Goal: Task Accomplishment & Management: Complete application form

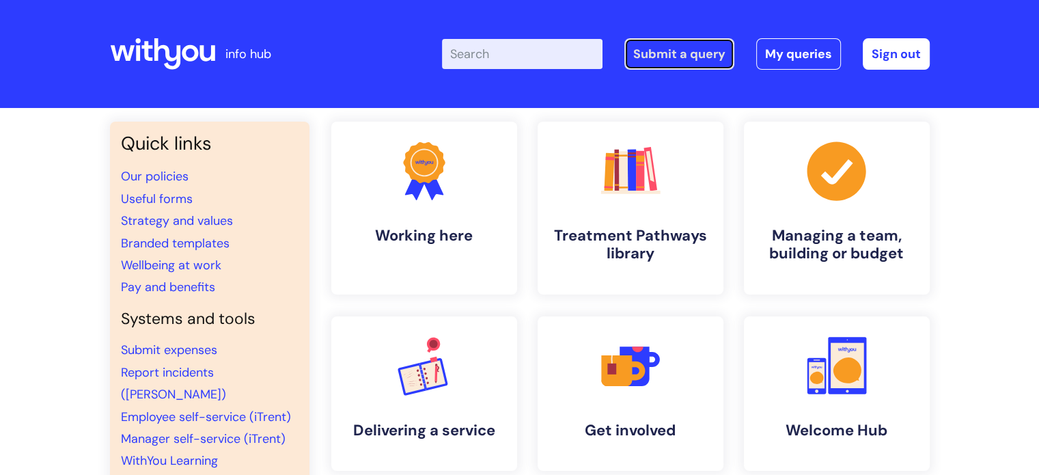
click at [668, 53] on link "Submit a query" at bounding box center [679, 53] width 110 height 31
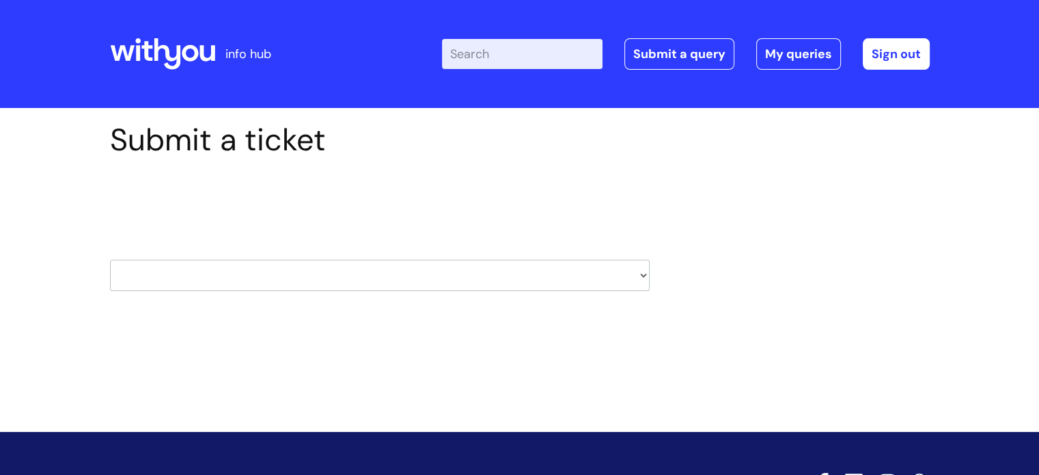
click at [537, 273] on select "HR / People IT and Support Clinical Drug Alerts Finance Accounts Data Support T…" at bounding box center [380, 275] width 540 height 31
select select "it_and_support"
click at [110, 260] on select "HR / People IT and Support Clinical Drug Alerts Finance Accounts Data Support T…" at bounding box center [380, 275] width 540 height 31
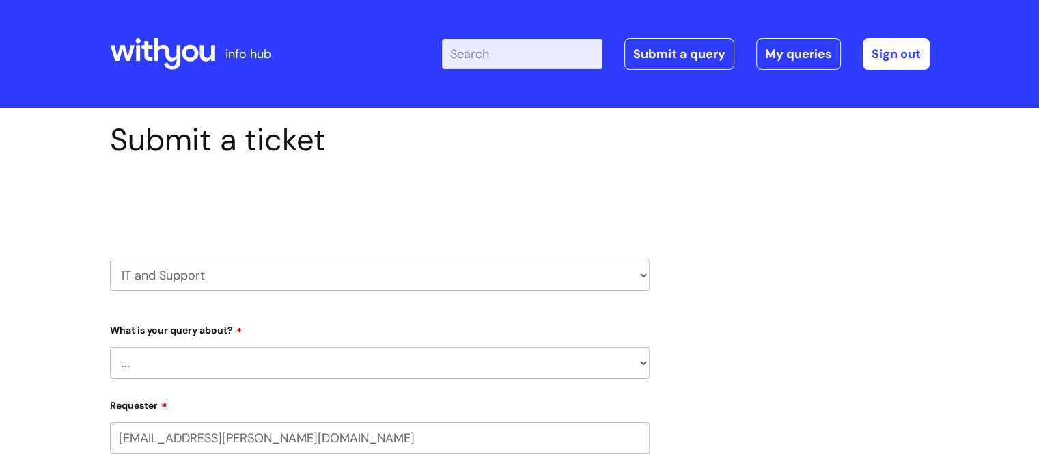
select select "80004286572"
click at [196, 369] on select "... Mobile Phone Reset & MFA Accounts, Starters and Leavers IT Hardware issue I…" at bounding box center [380, 362] width 540 height 31
select select "System/software"
click at [110, 347] on select "... Mobile Phone Reset & MFA Accounts, Starters and Leavers IT Hardware issue I…" at bounding box center [380, 362] width 540 height 31
click at [202, 428] on select "... Halo PCMIS Iaptus NHS Email CJSM Email Mitel Another System Google (Workspa…" at bounding box center [385, 432] width 529 height 31
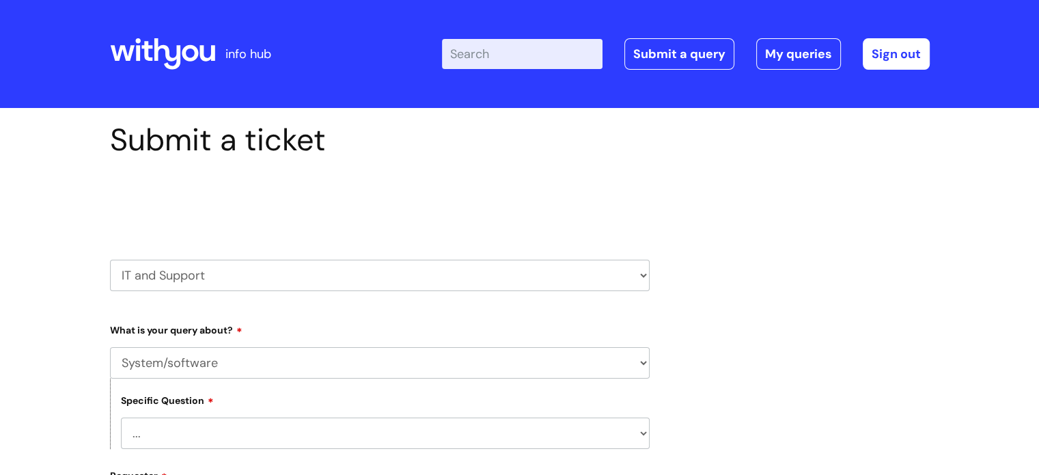
click at [202, 428] on select "... Halo PCMIS Iaptus NHS Email CJSM Email Mitel Another System Google (Workspa…" at bounding box center [385, 432] width 529 height 31
click at [198, 435] on select "... Halo PCMIS Iaptus NHS Email CJSM Email Mitel Another System Google (Workspa…" at bounding box center [385, 432] width 529 height 31
select select "IT Portal"
click at [121, 417] on select "... Halo PCMIS Iaptus NHS Email CJSM Email Mitel Another System Google (Workspa…" at bounding box center [385, 432] width 529 height 31
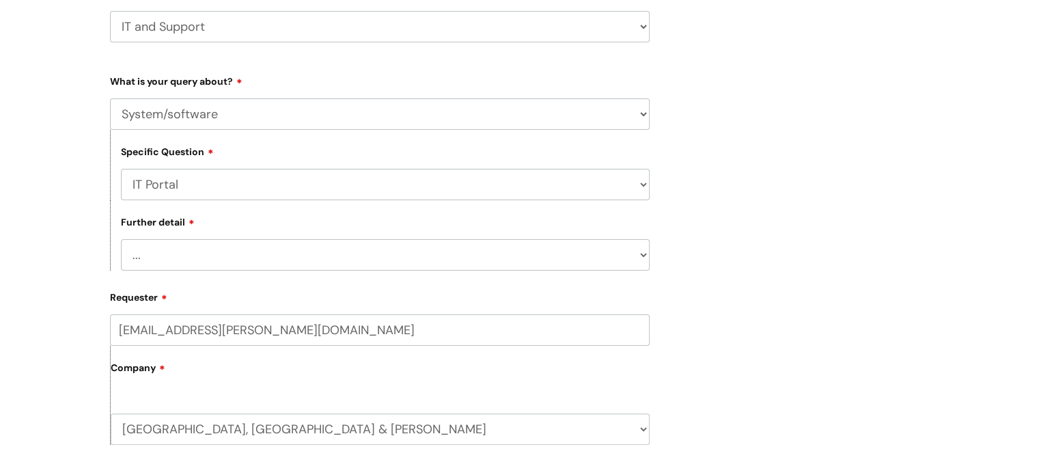
scroll to position [249, 0]
click at [180, 255] on select "... I need help logging in I’d like access to the IT Portal I’d like to add a p…" at bounding box center [385, 254] width 529 height 31
click at [193, 191] on select "... Halo PCMIS Iaptus NHS Email CJSM Email Mitel Another System Google (Workspa…" at bounding box center [385, 184] width 529 height 31
click at [121, 169] on select "... Halo PCMIS Iaptus NHS Email CJSM Email Mitel Another System Google (Workspa…" at bounding box center [385, 184] width 529 height 31
click at [204, 264] on select "... I need help logging in I’d like access to the IT Portal I’d like to add a p…" at bounding box center [385, 254] width 529 height 31
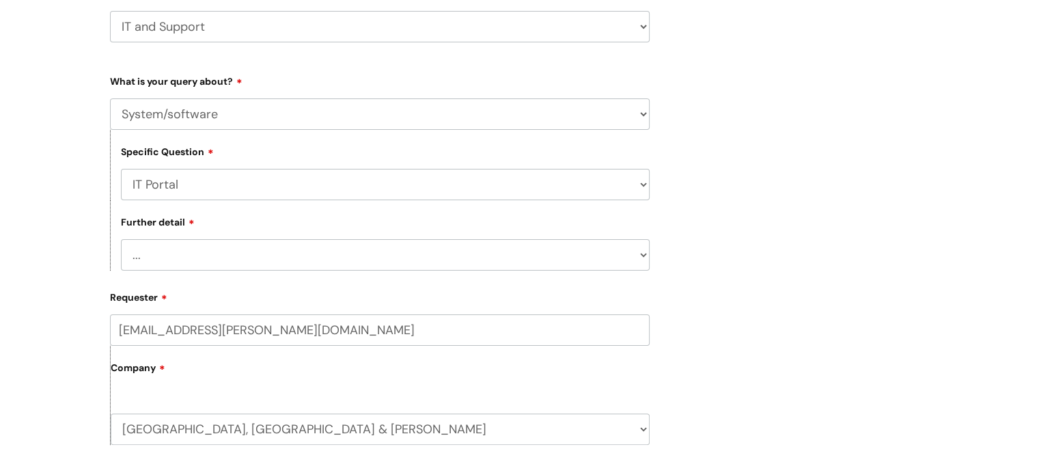
select select "I’ve got an issue with the IT Portal"
click at [121, 240] on select "... I need help logging in I’d like access to the IT Portal I’d like to add a p…" at bounding box center [385, 254] width 529 height 31
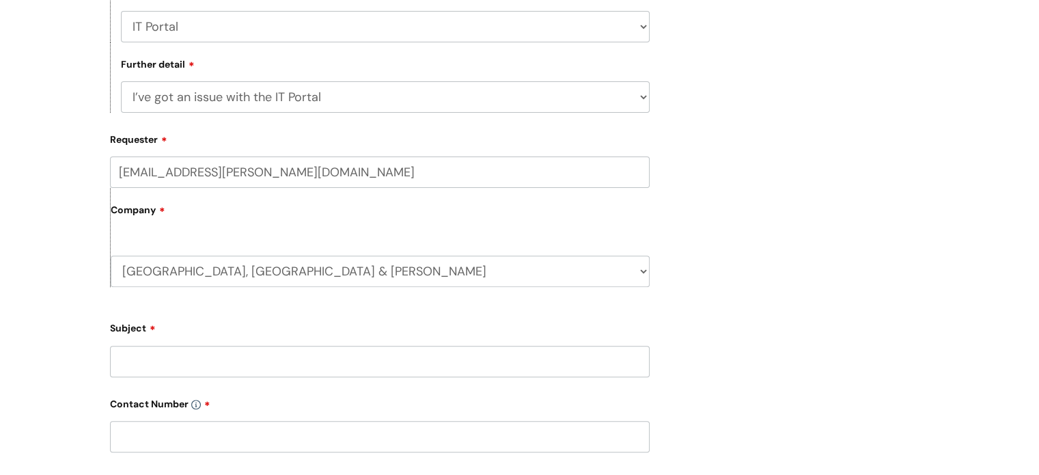
scroll to position [407, 0]
click at [191, 364] on input "Subject" at bounding box center [380, 360] width 540 height 31
type input "Remote Access"
click at [257, 441] on input "text" at bounding box center [380, 435] width 540 height 31
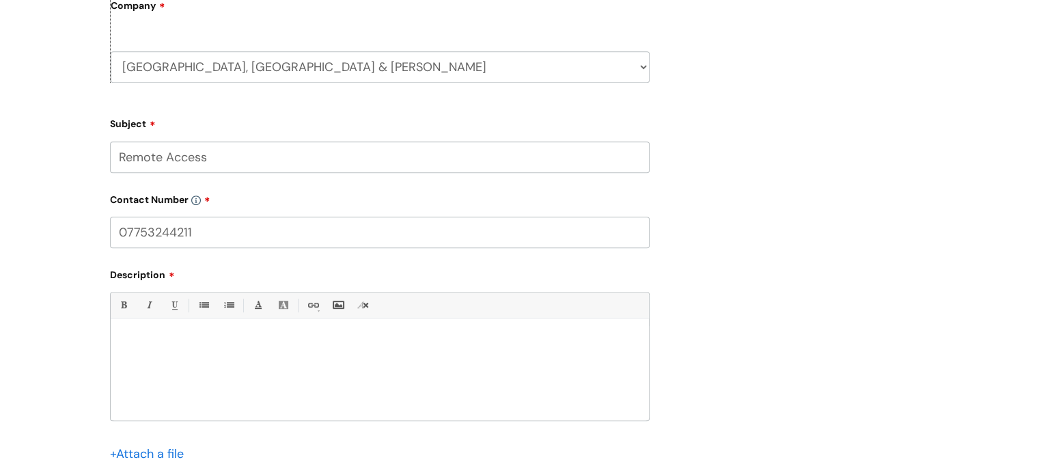
scroll to position [611, 0]
type input "07753244211"
click at [180, 341] on p at bounding box center [380, 341] width 518 height 12
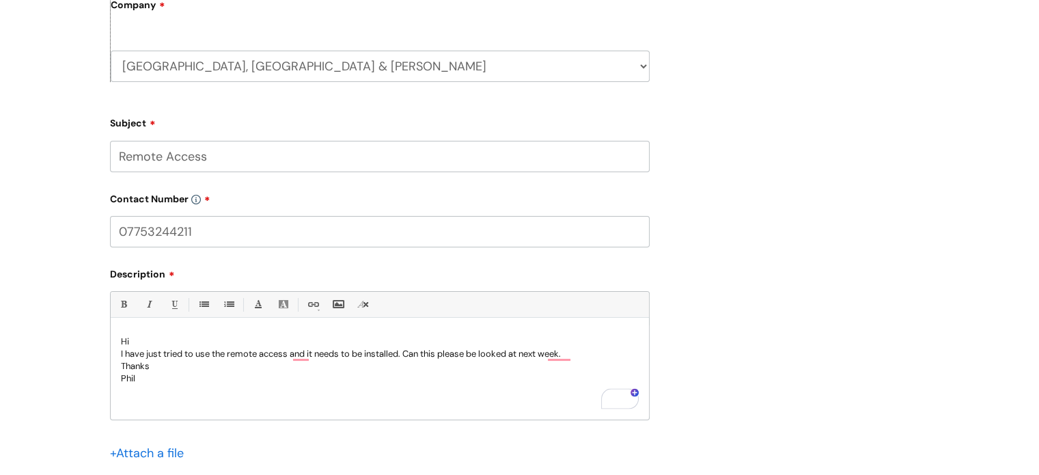
scroll to position [894, 0]
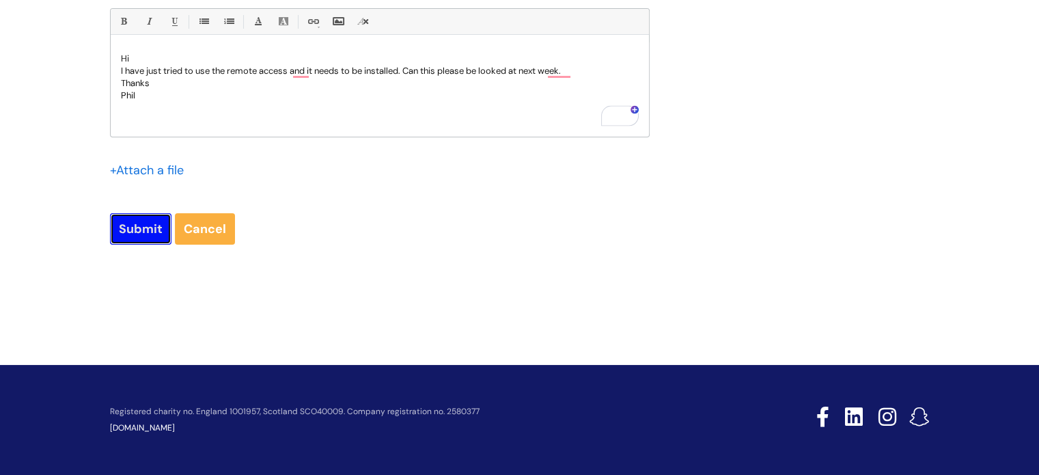
click at [137, 221] on input "Submit" at bounding box center [140, 228] width 61 height 31
type input "Please Wait..."
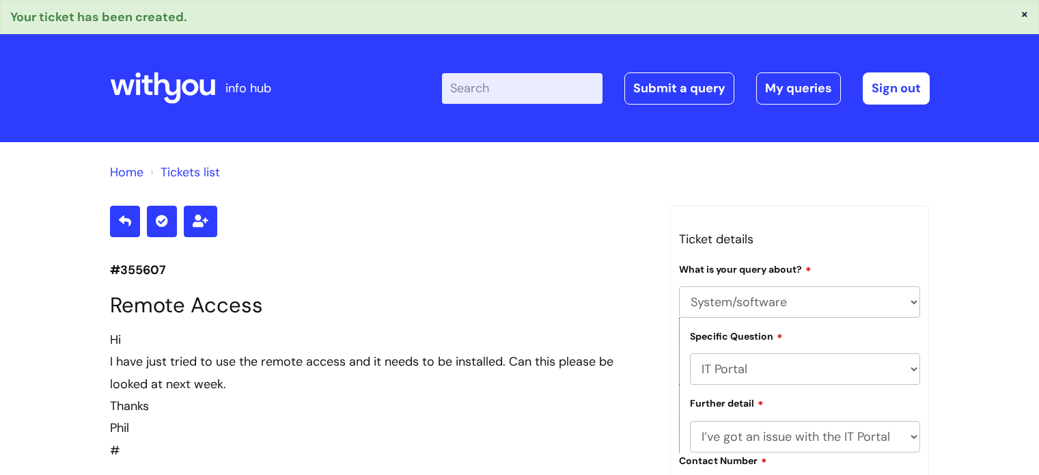
select select "System/software"
select select "IT Portal"
select select "I’ve got an issue with the IT Portal"
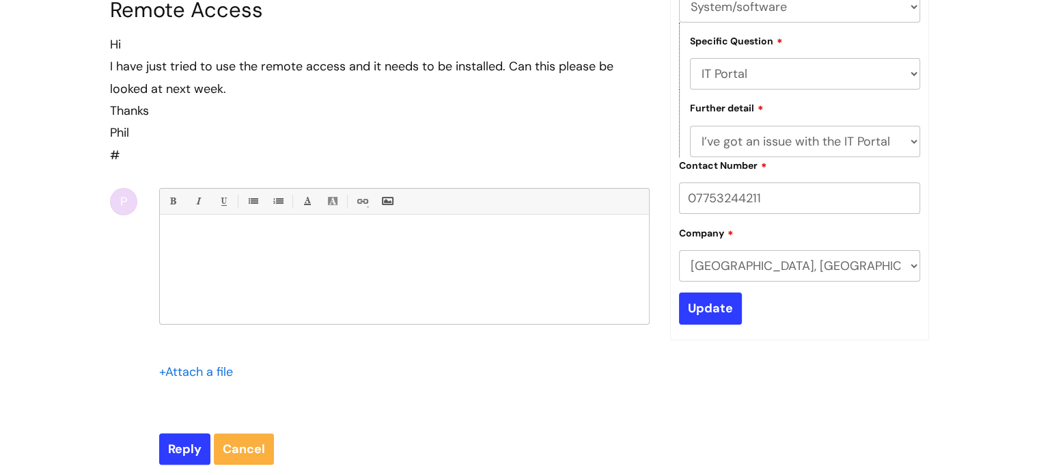
scroll to position [295, 0]
